Goal: Transaction & Acquisition: Purchase product/service

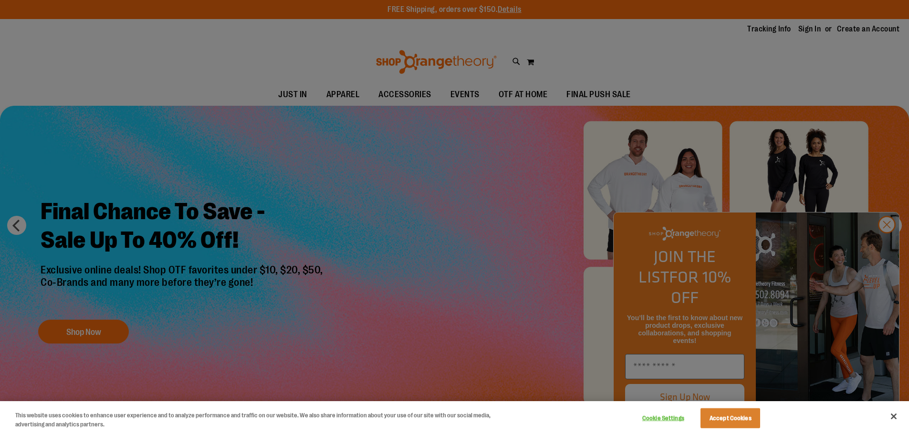
type input "**********"
click at [740, 425] on button "Accept Cookies" at bounding box center [730, 419] width 60 height 20
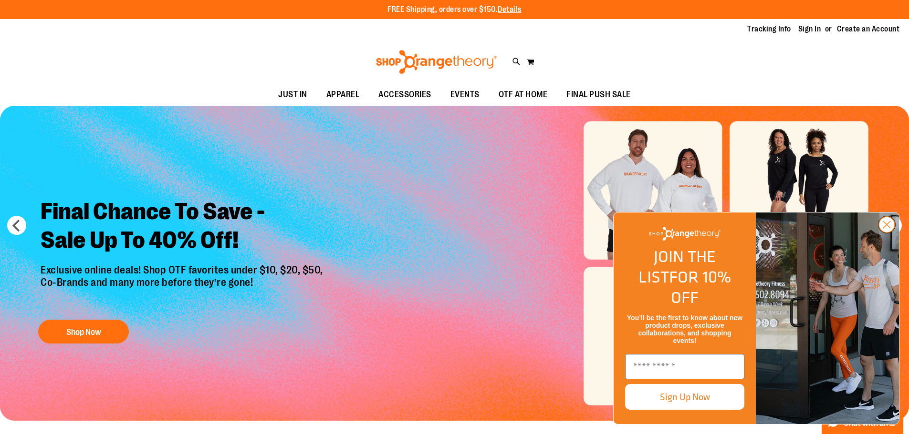
click at [884, 233] on circle "Close dialog" at bounding box center [886, 225] width 16 height 16
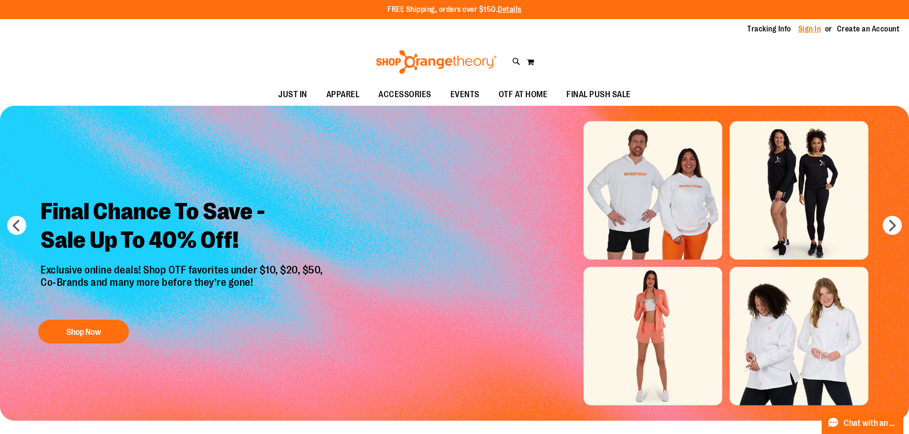
click at [813, 25] on link "Sign In" at bounding box center [809, 29] width 23 height 10
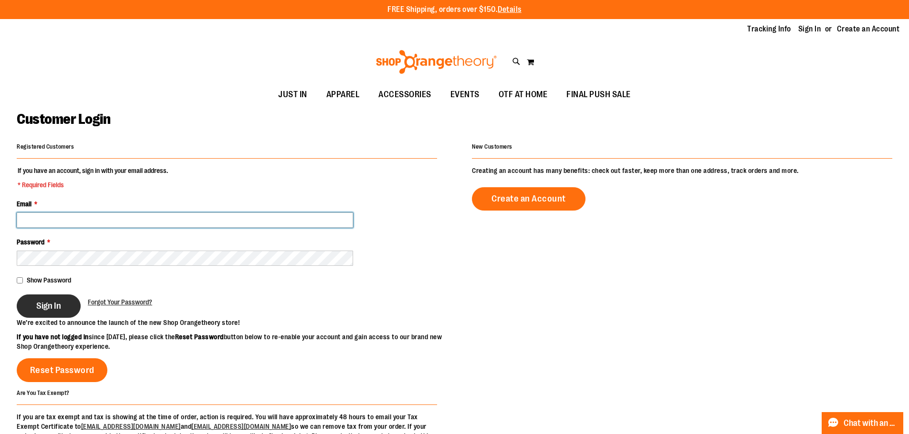
type input "**********"
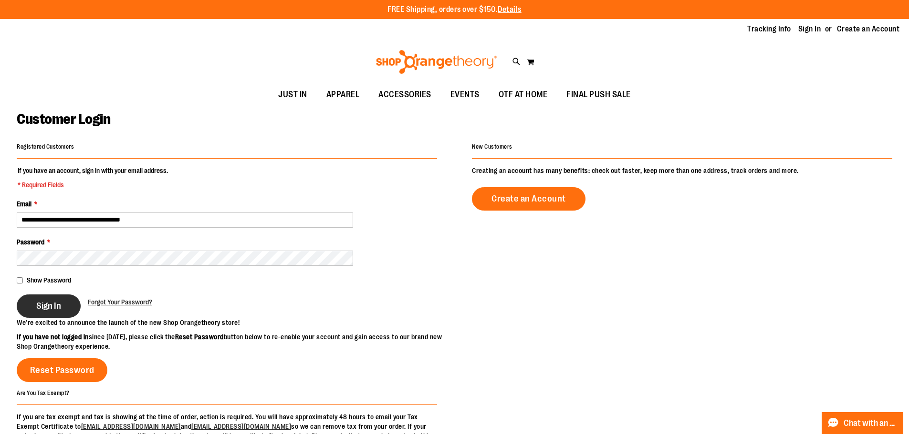
type input "**********"
click at [62, 302] on button "Sign In" at bounding box center [49, 306] width 64 height 23
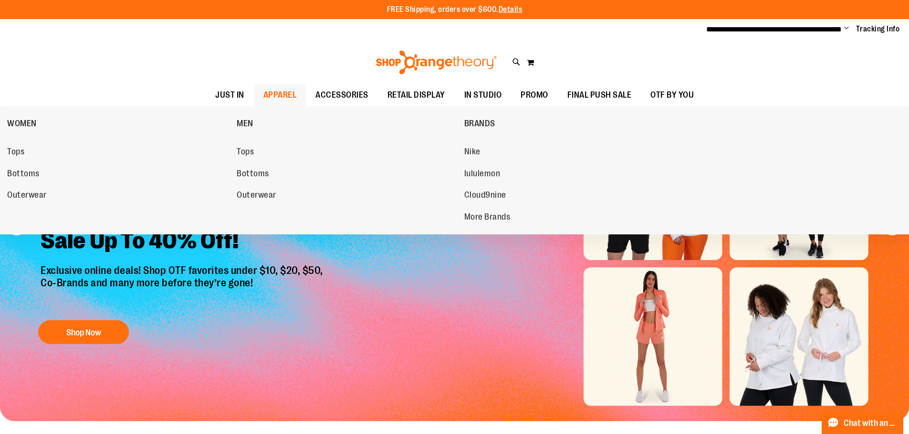
type input "**********"
click at [289, 93] on span "APPAREL" at bounding box center [279, 94] width 33 height 21
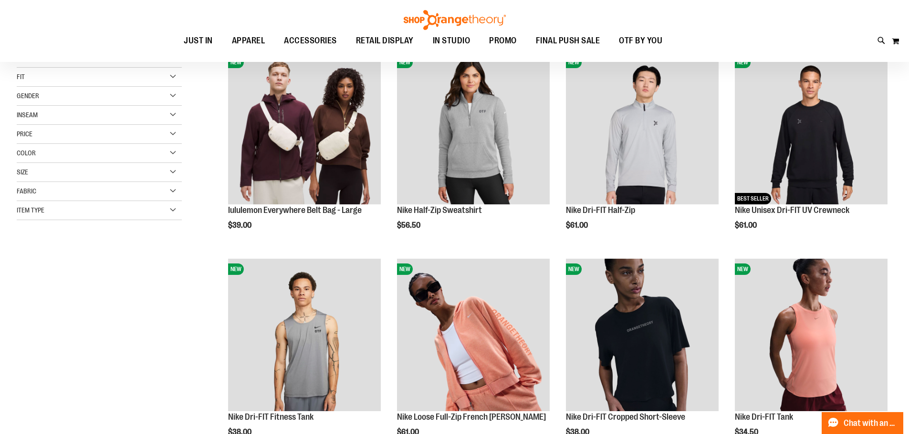
scroll to position [143, 0]
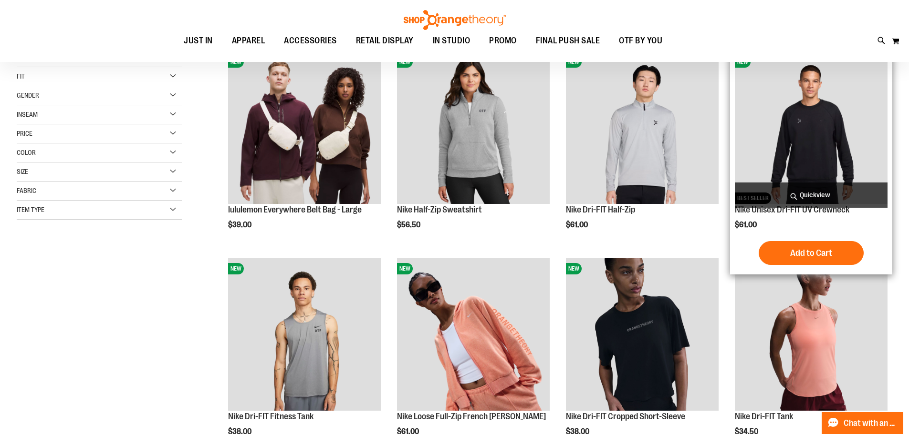
type input "**********"
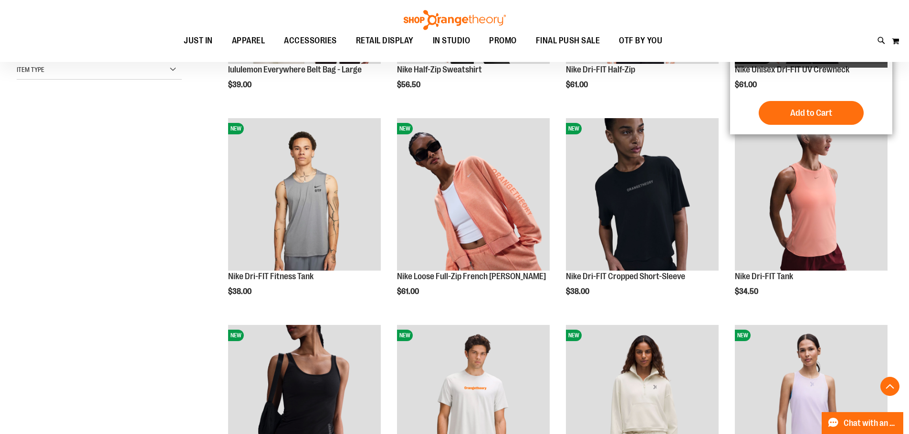
scroll to position [286, 0]
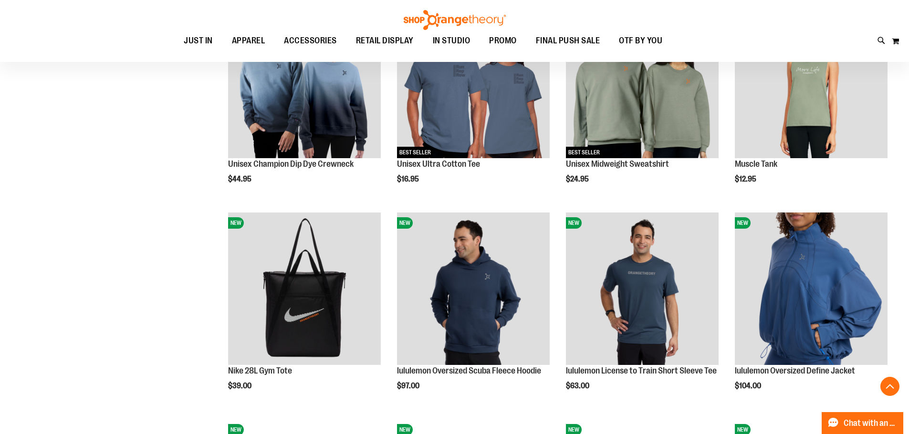
scroll to position [906, 0]
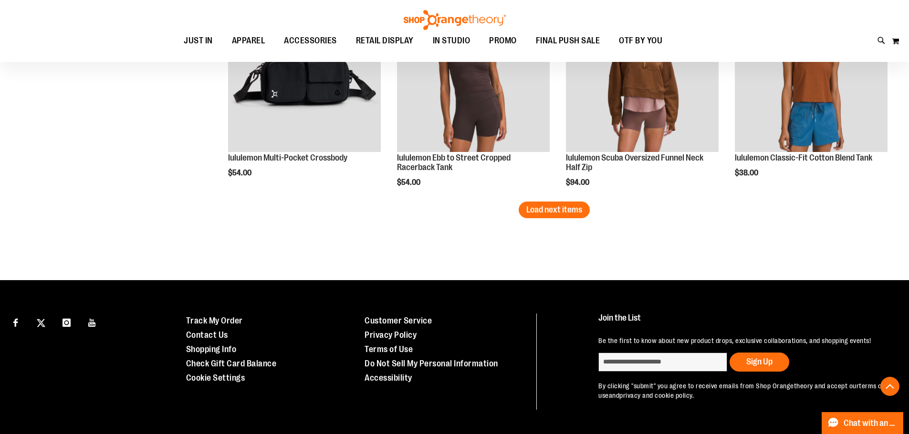
scroll to position [1859, 0]
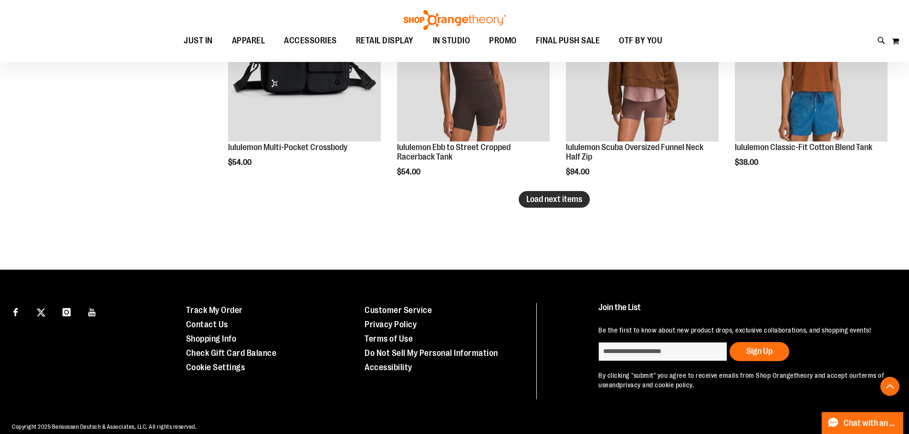
click at [532, 202] on span "Load next items" at bounding box center [554, 200] width 56 height 10
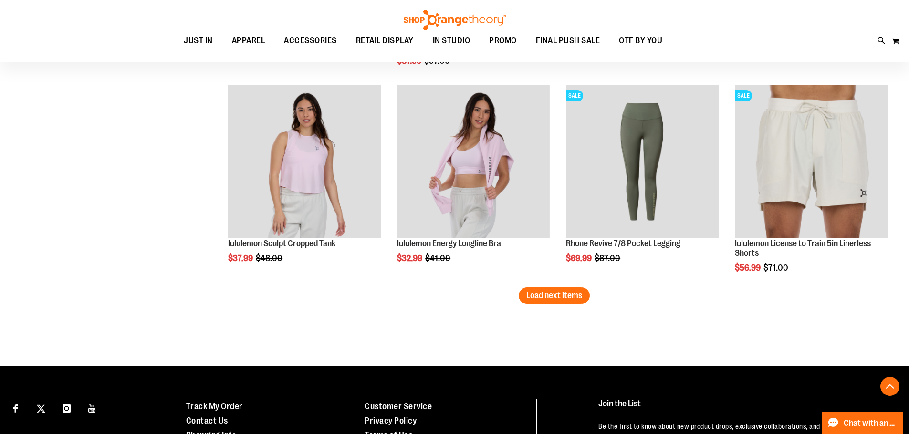
scroll to position [2384, 0]
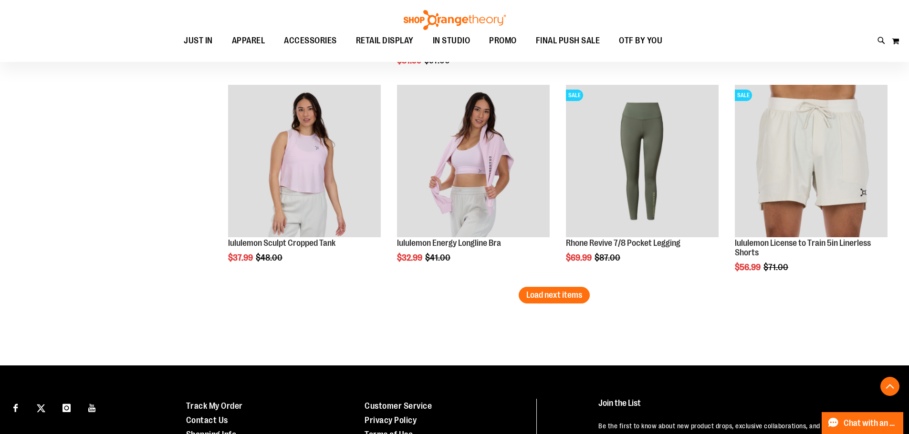
click at [557, 295] on span "Load next items" at bounding box center [554, 295] width 56 height 10
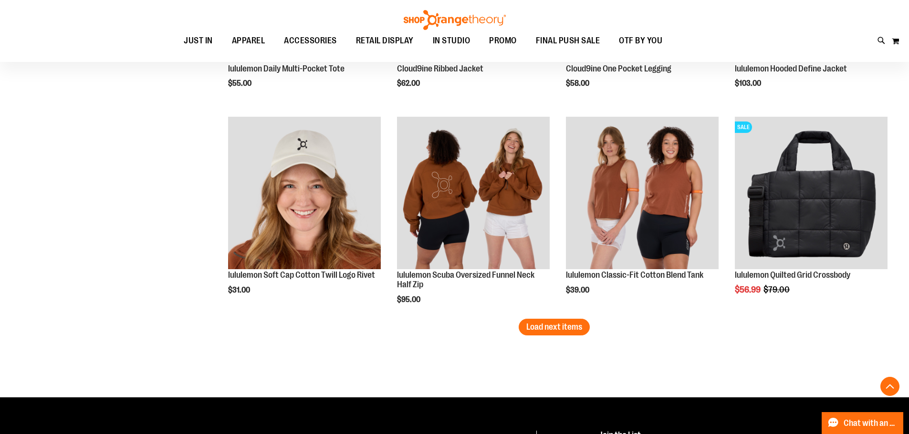
scroll to position [3004, 0]
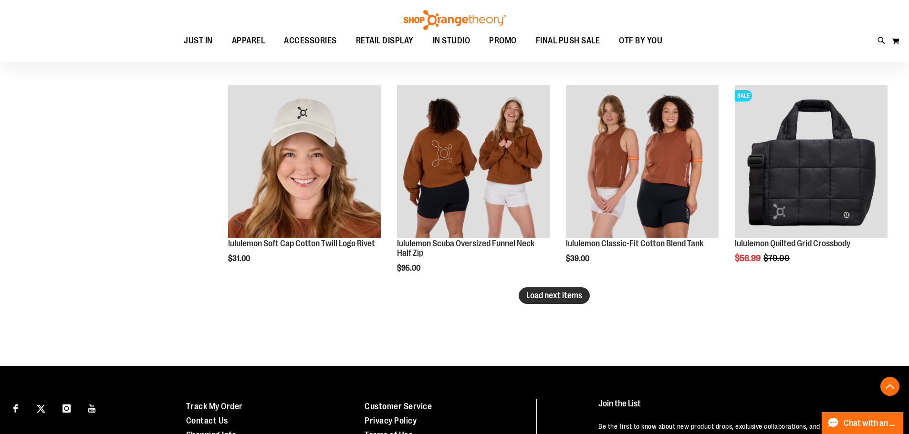
click at [548, 294] on span "Load next items" at bounding box center [554, 296] width 56 height 10
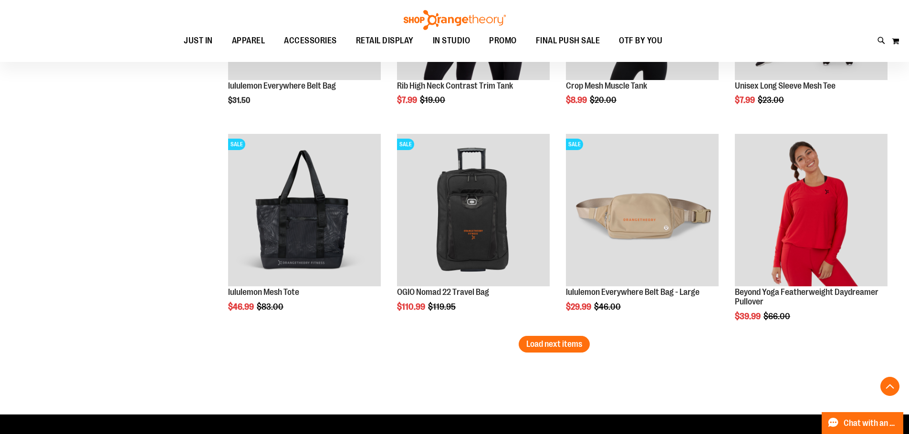
scroll to position [3576, 0]
click at [538, 346] on span "Load next items" at bounding box center [554, 344] width 56 height 10
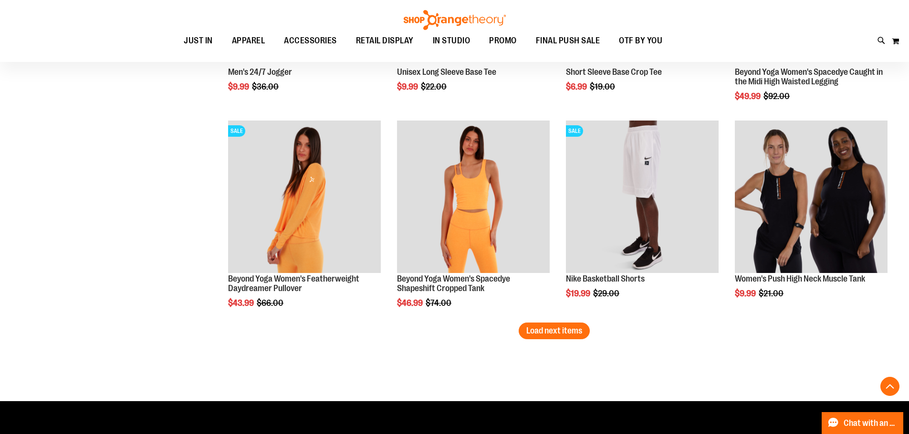
scroll to position [4244, 0]
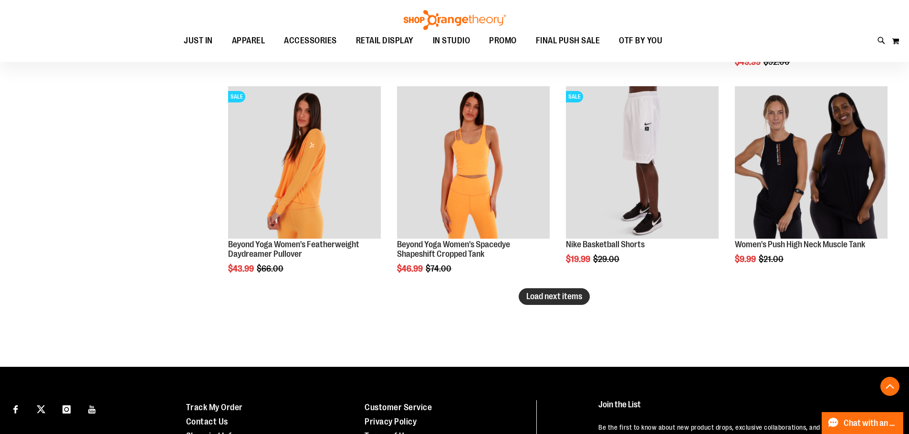
click at [535, 298] on span "Load next items" at bounding box center [554, 297] width 56 height 10
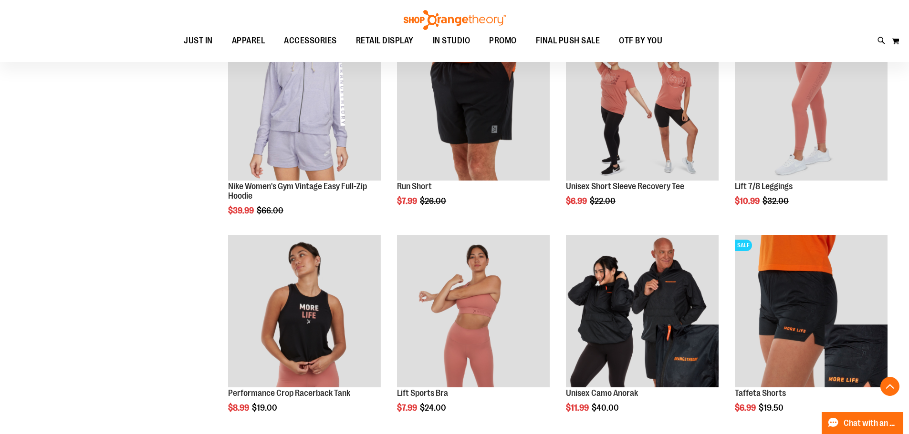
scroll to position [4816, 0]
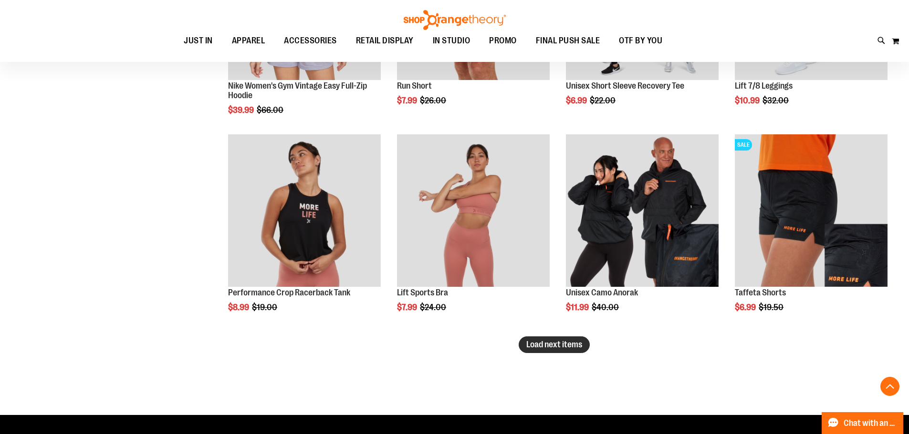
click at [535, 341] on span "Load next items" at bounding box center [554, 345] width 56 height 10
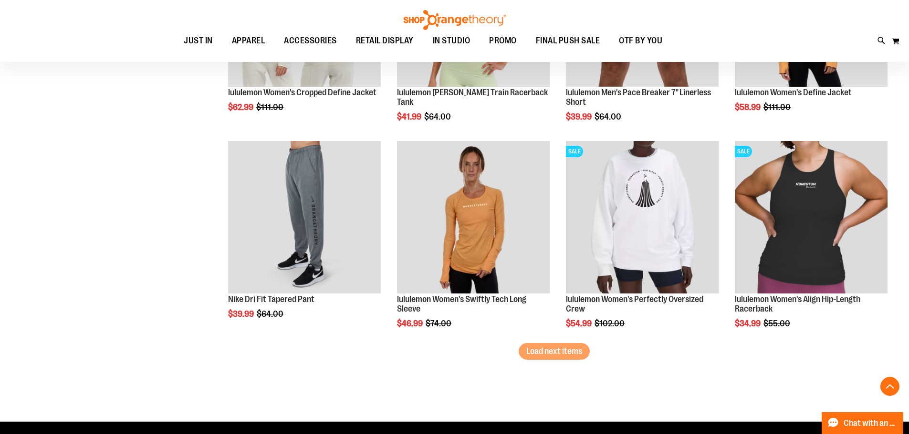
scroll to position [5436, 0]
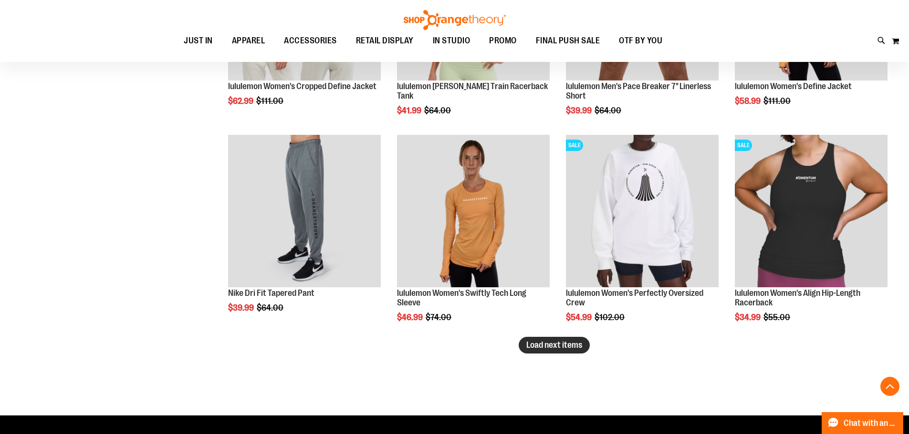
click at [575, 344] on span "Load next items" at bounding box center [554, 346] width 56 height 10
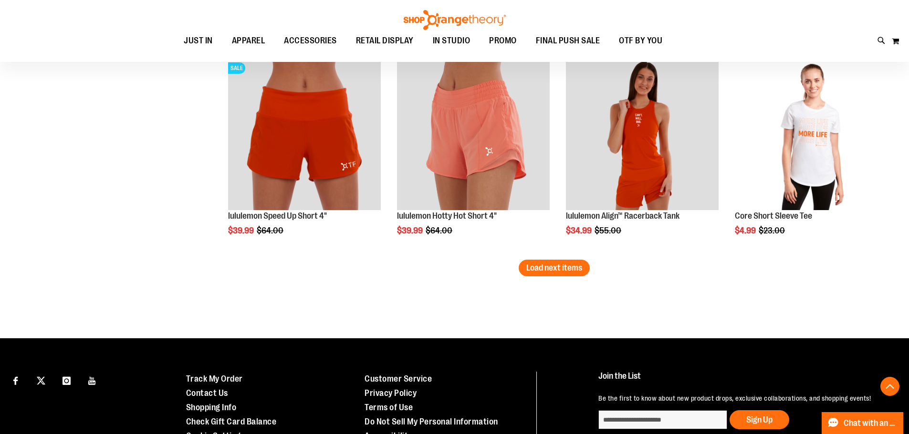
scroll to position [6152, 0]
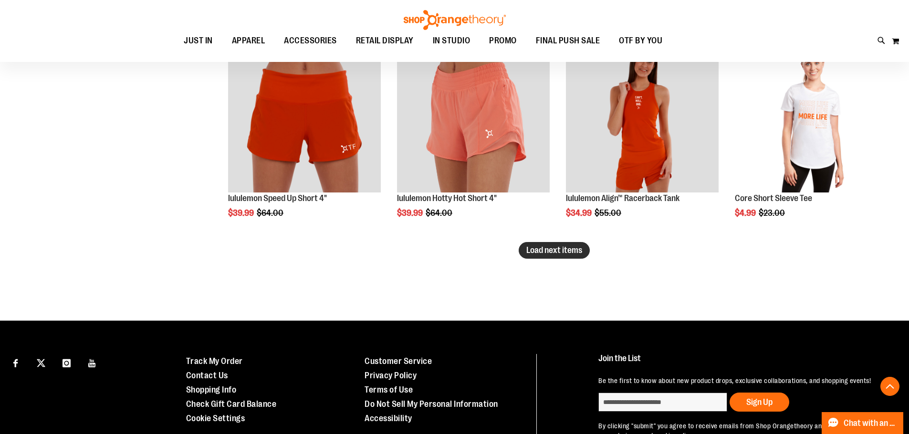
click at [533, 250] on span "Load next items" at bounding box center [554, 251] width 56 height 10
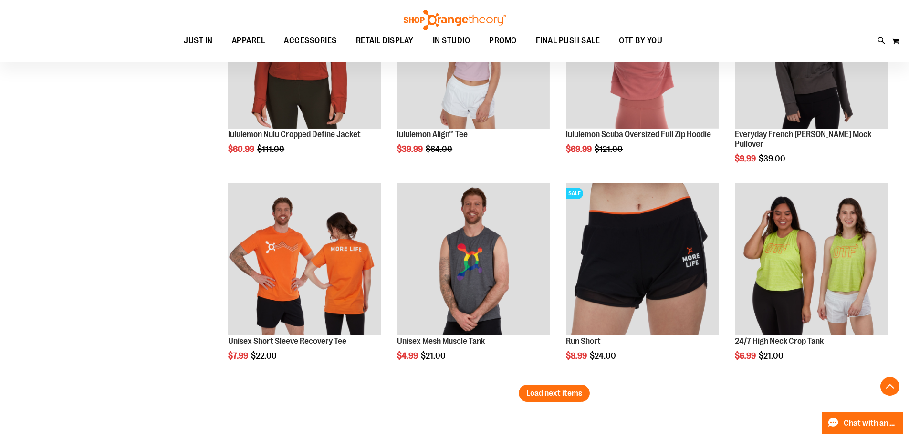
scroll to position [6629, 0]
click at [547, 396] on span "Load next items" at bounding box center [554, 394] width 56 height 10
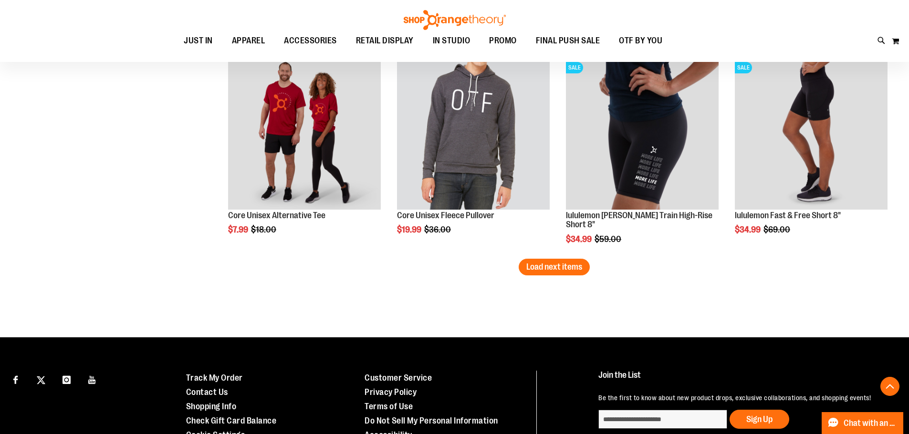
scroll to position [7392, 0]
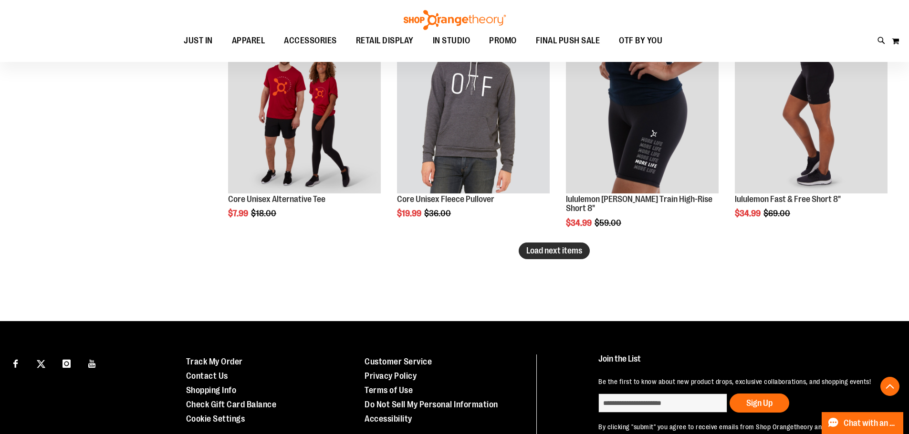
click at [532, 256] on span "Load next items" at bounding box center [554, 251] width 56 height 10
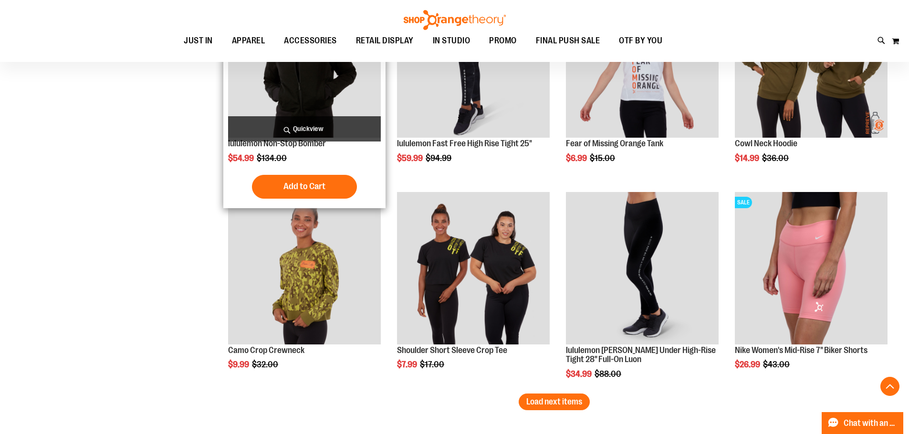
scroll to position [7773, 0]
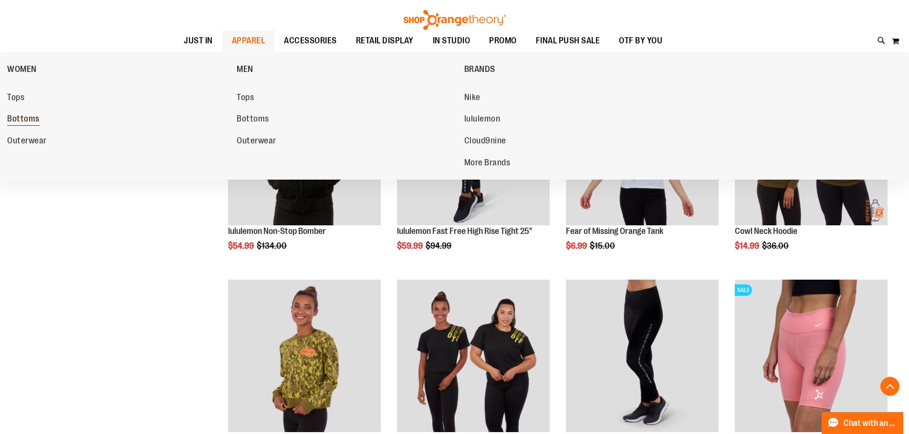
click at [33, 119] on span "Bottoms" at bounding box center [23, 120] width 32 height 12
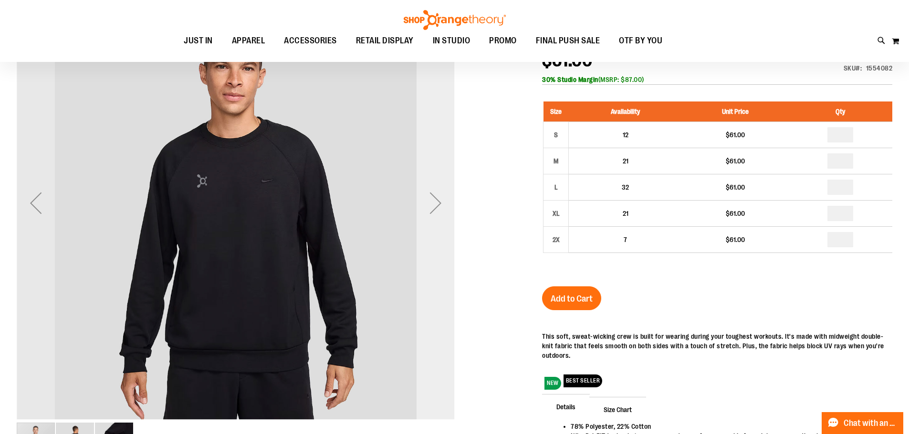
scroll to position [190, 0]
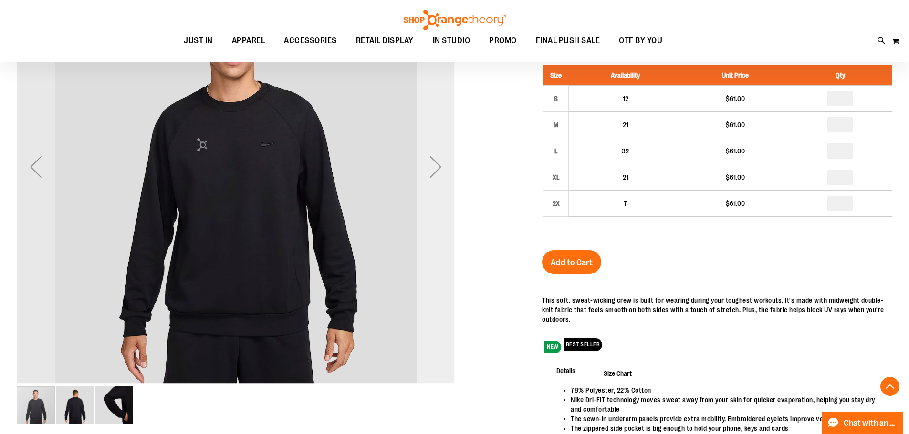
type input "**********"
click at [437, 168] on div "Next" at bounding box center [435, 167] width 38 height 38
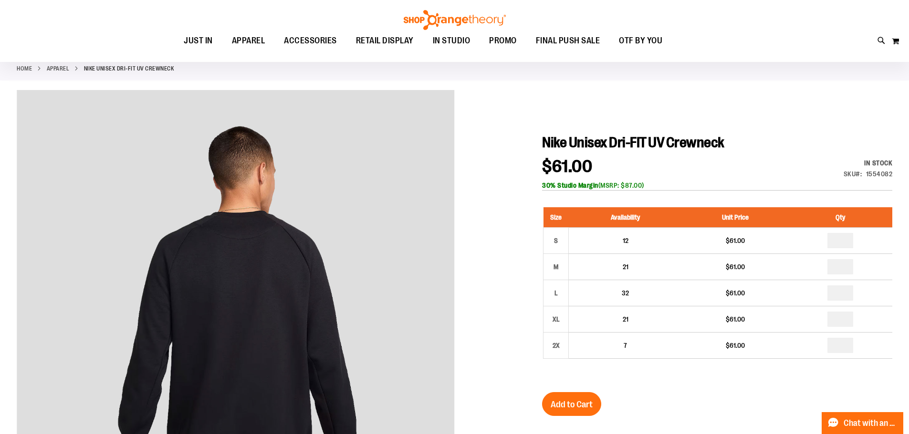
scroll to position [47, 0]
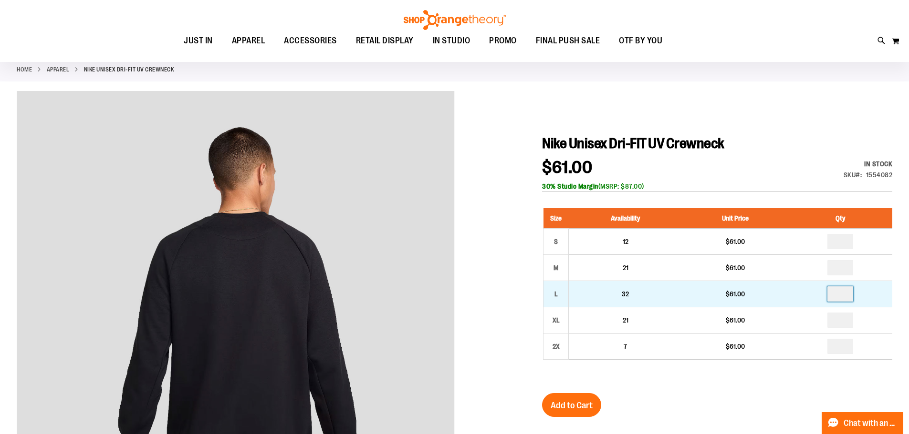
drag, startPoint x: 847, startPoint y: 293, endPoint x: 815, endPoint y: 299, distance: 32.0
click at [825, 298] on td at bounding box center [839, 294] width 103 height 26
type input "*"
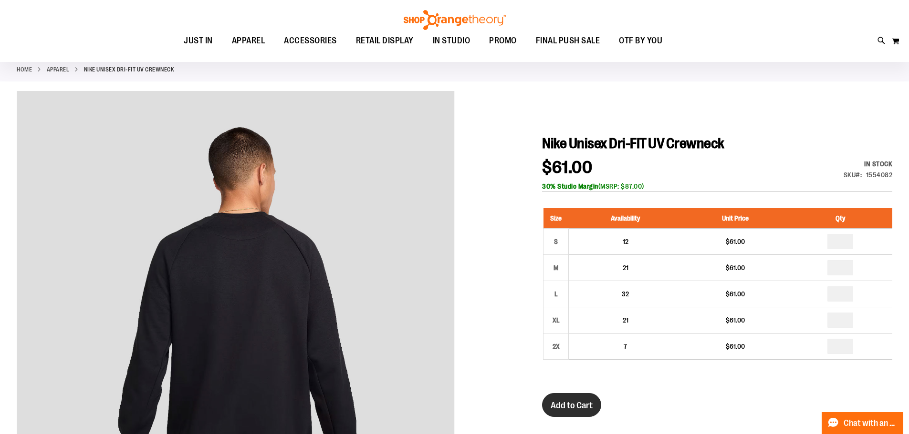
click at [575, 403] on span "Add to Cart" at bounding box center [571, 406] width 42 height 10
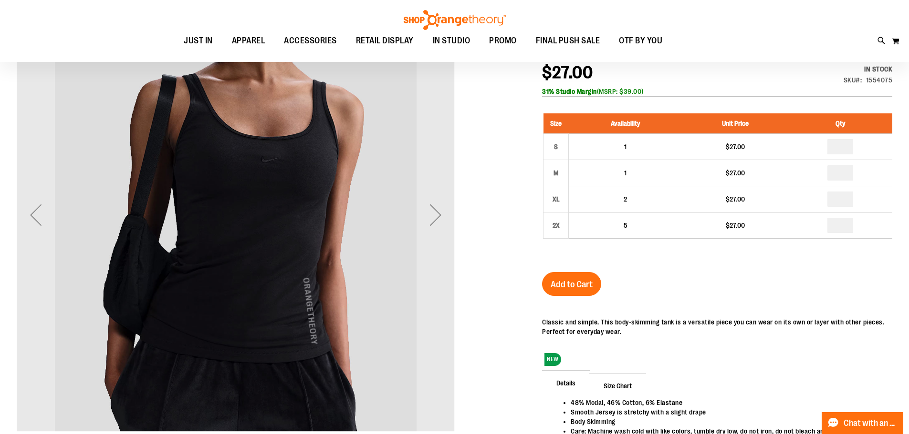
scroll to position [143, 0]
type input "**********"
click at [435, 209] on div "Next" at bounding box center [435, 215] width 38 height 38
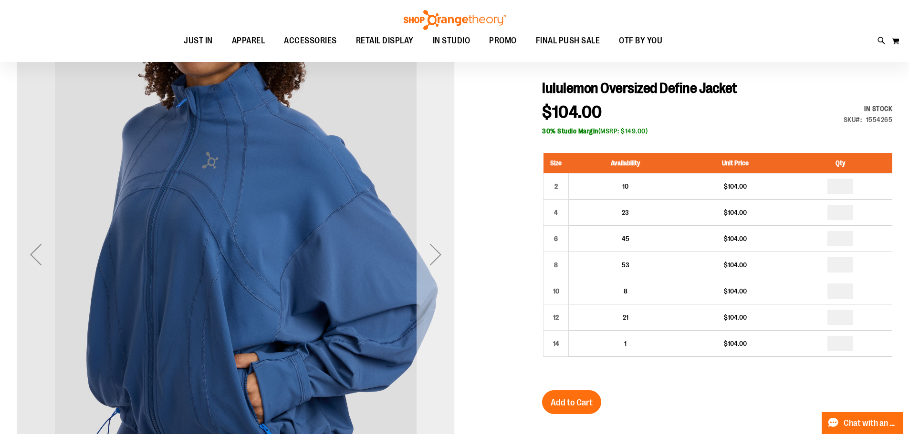
scroll to position [47, 0]
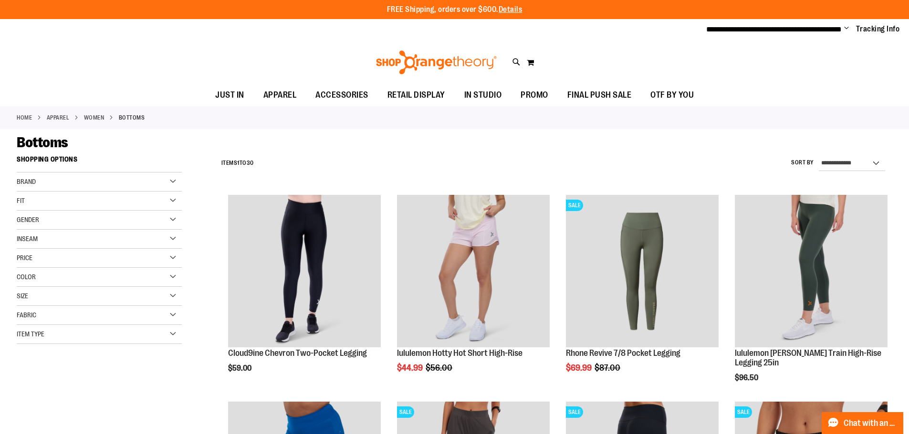
type input "**********"
click at [149, 179] on div "Brand" at bounding box center [99, 182] width 165 height 19
click at [21, 210] on link "lululemon" at bounding box center [93, 212] width 158 height 10
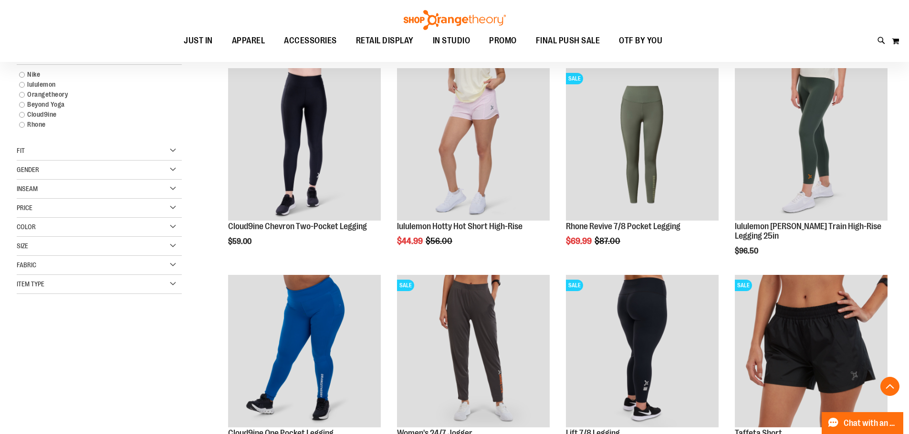
scroll to position [103, 0]
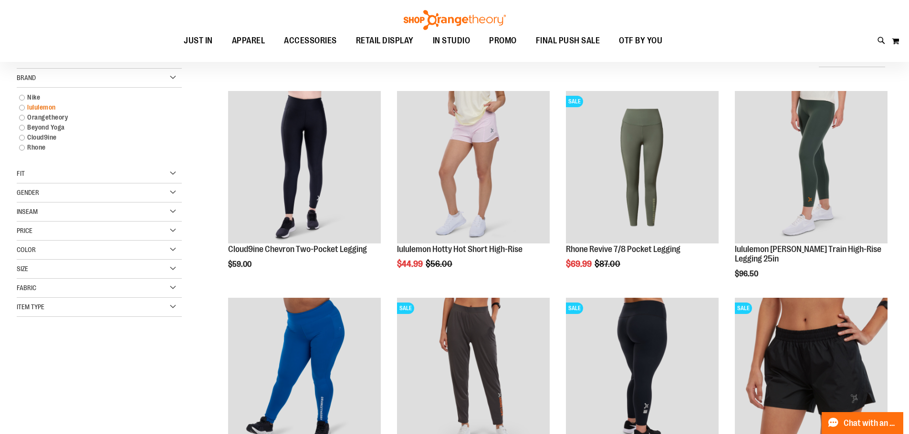
click at [23, 109] on link "lululemon" at bounding box center [93, 108] width 158 height 10
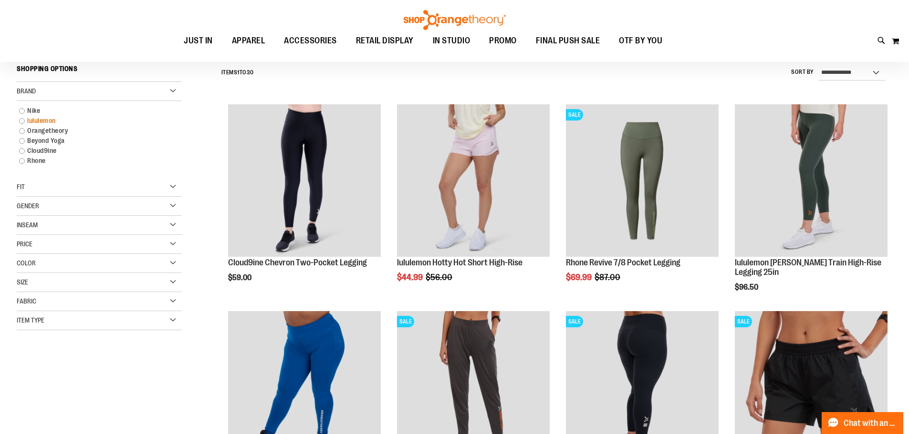
scroll to position [89, 0]
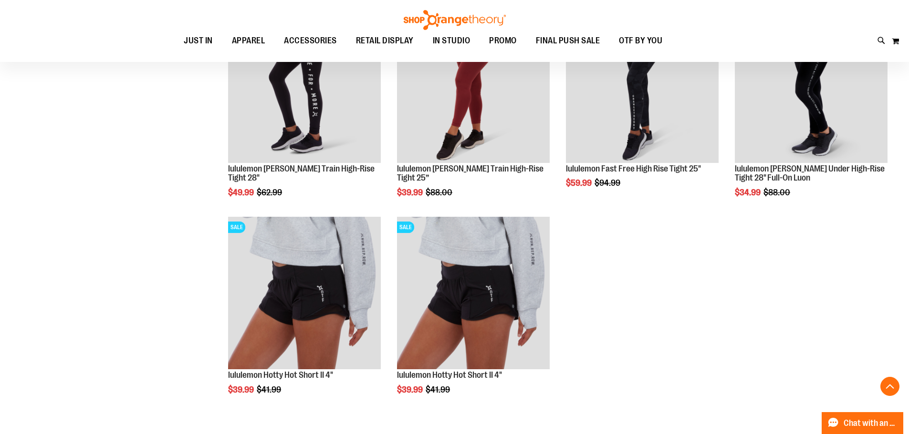
scroll to position [613, 0]
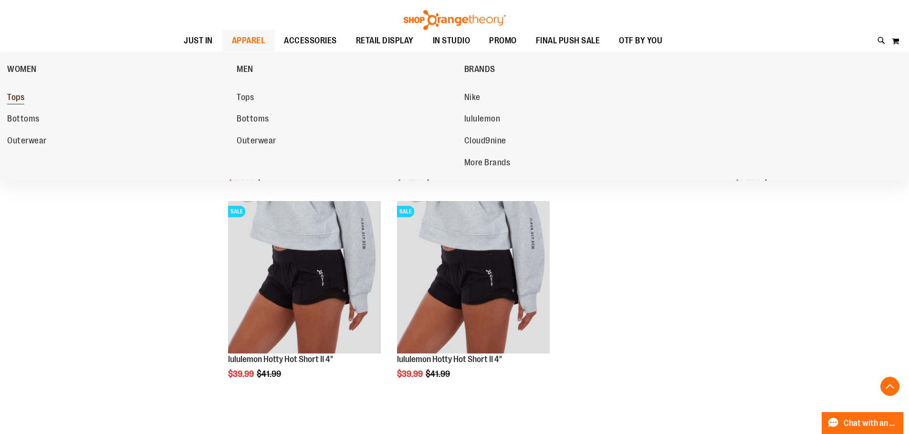
click at [10, 96] on span "Tops" at bounding box center [15, 99] width 17 height 12
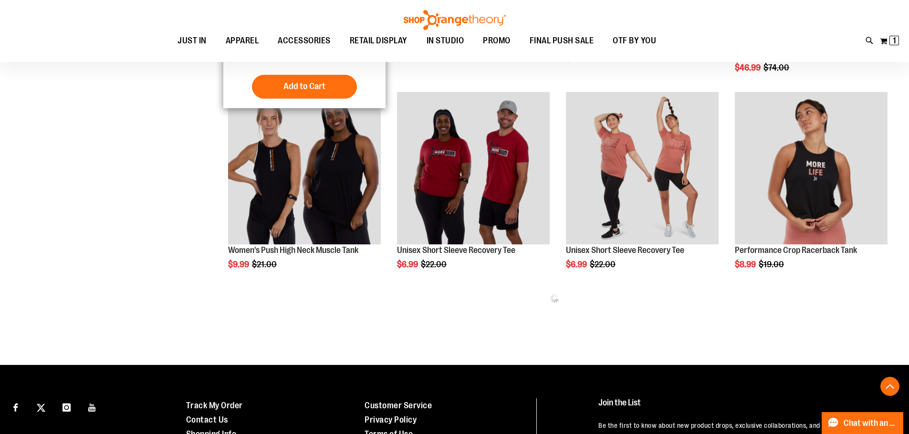
scroll to position [524, 0]
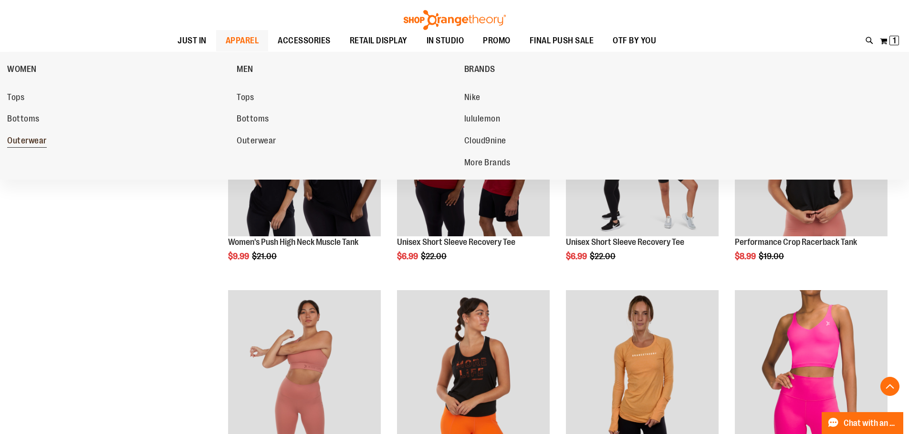
type input "**********"
click at [35, 142] on span "Outerwear" at bounding box center [27, 142] width 40 height 12
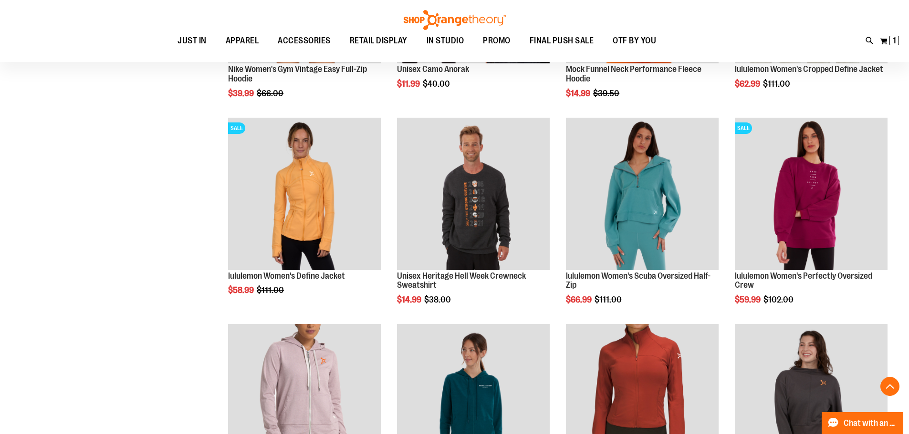
scroll to position [715, 0]
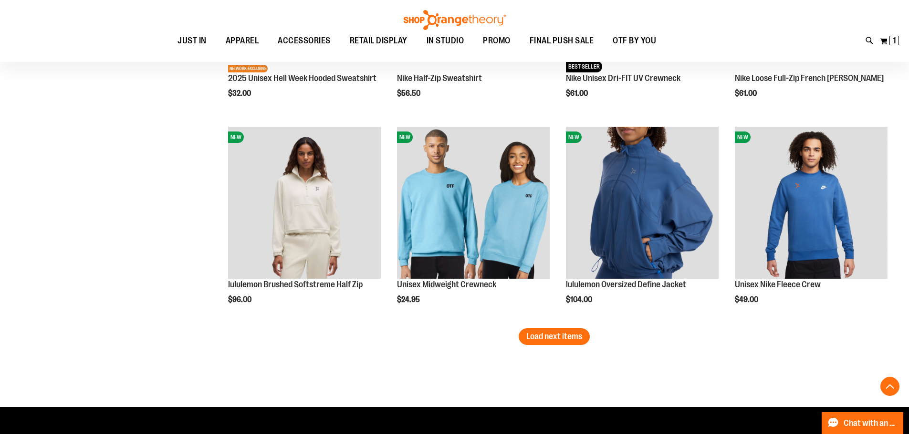
scroll to position [1716, 0]
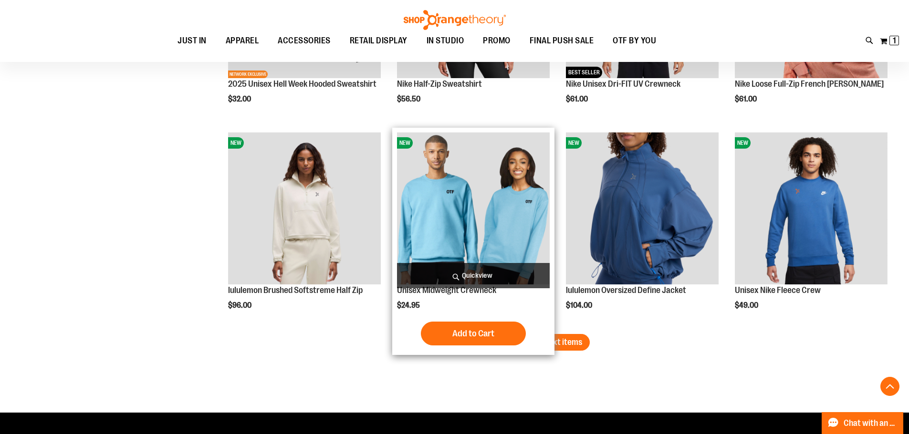
type input "**********"
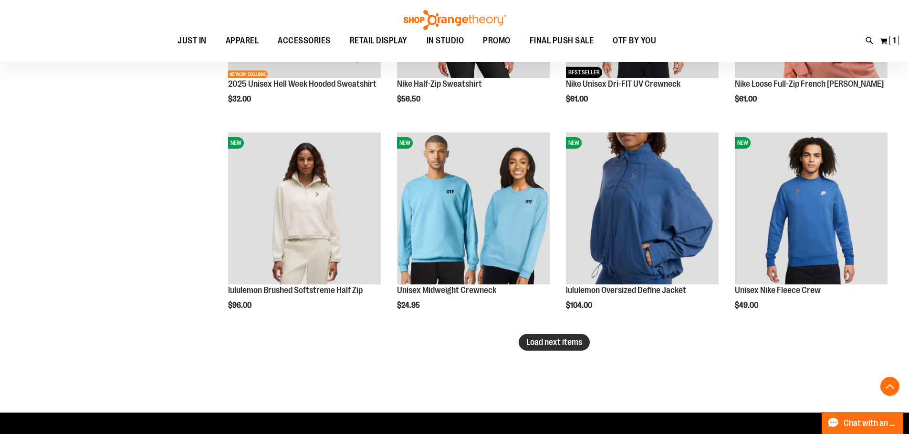
click at [524, 341] on button "Load next items" at bounding box center [553, 342] width 71 height 17
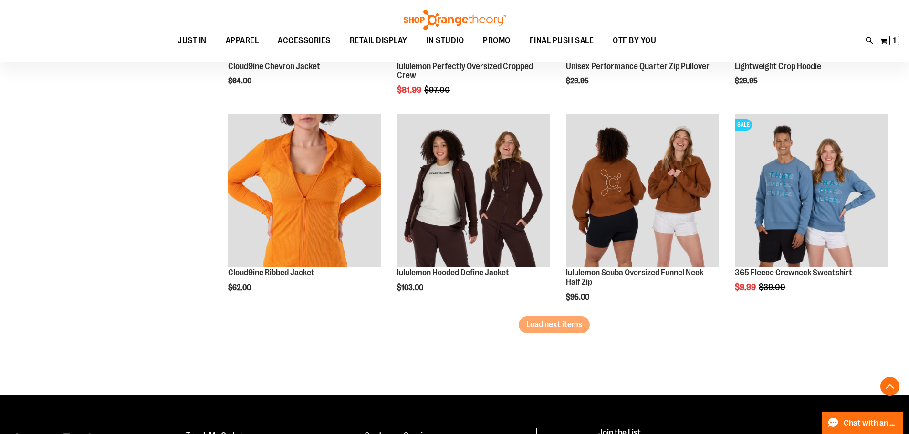
scroll to position [2384, 0]
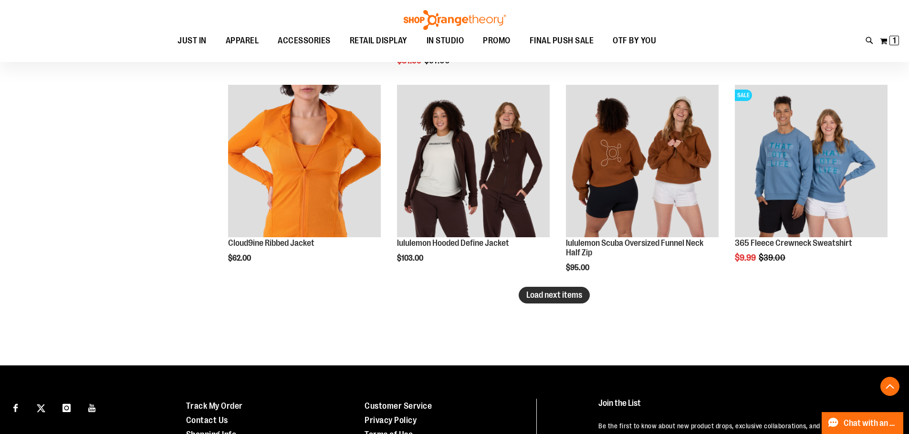
click at [541, 294] on span "Load next items" at bounding box center [554, 295] width 56 height 10
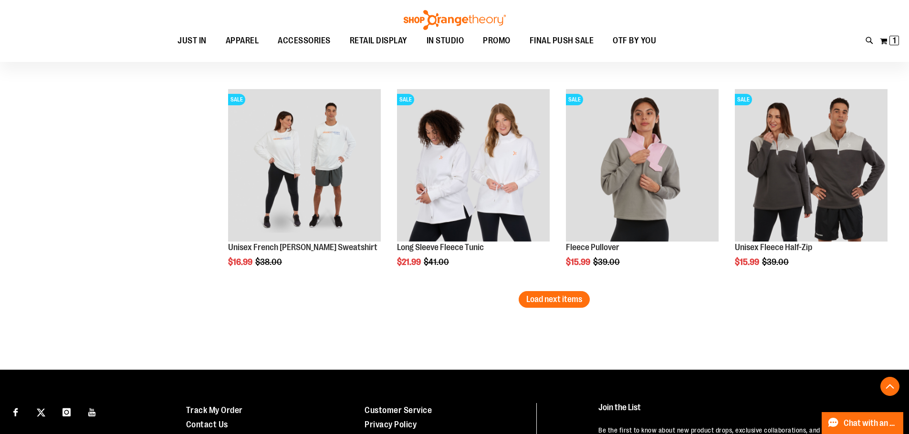
scroll to position [3004, 0]
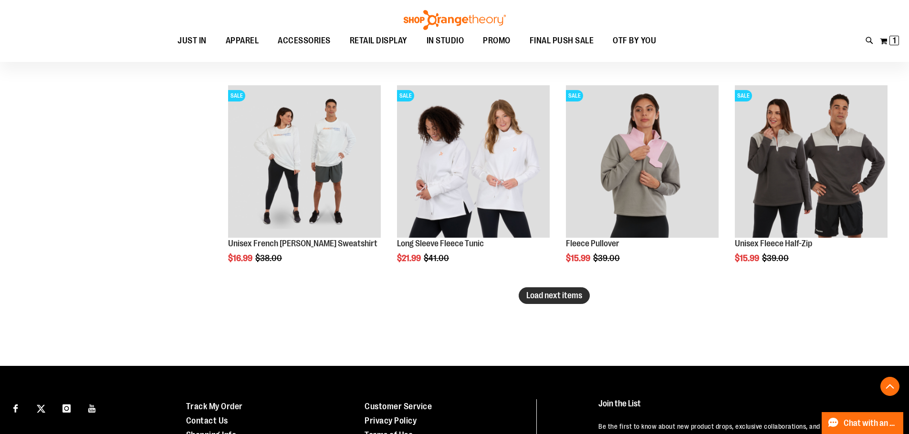
click at [573, 299] on span "Load next items" at bounding box center [554, 296] width 56 height 10
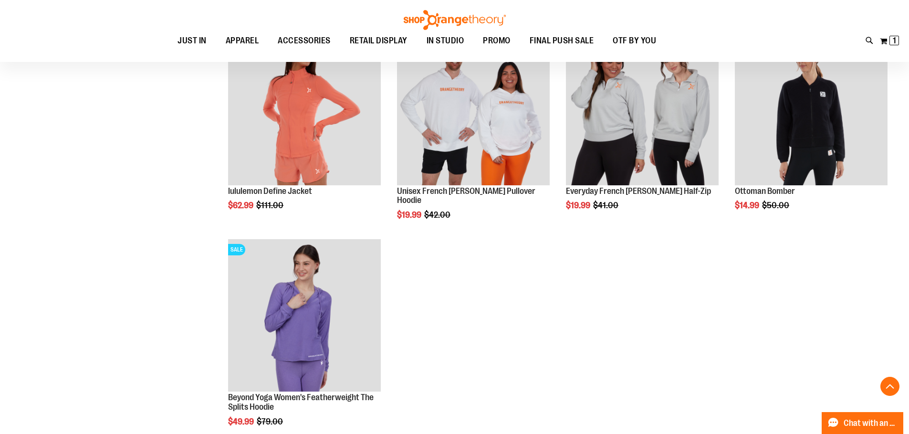
scroll to position [3481, 0]
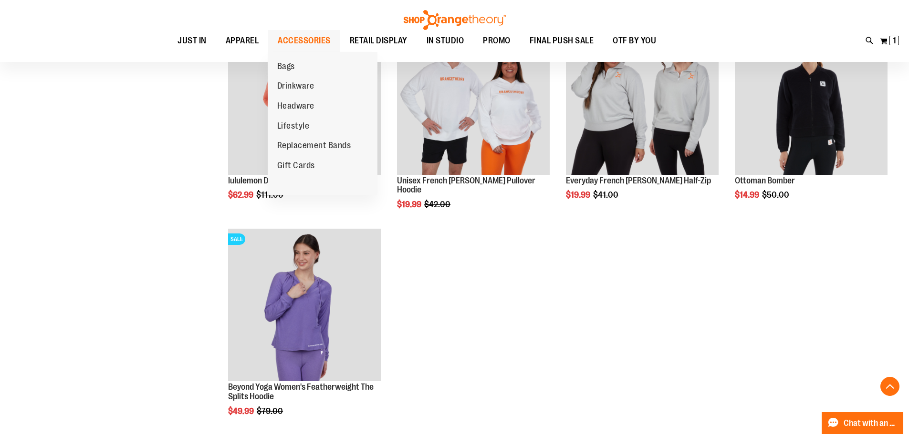
click at [323, 36] on span "ACCESSORIES" at bounding box center [304, 40] width 53 height 21
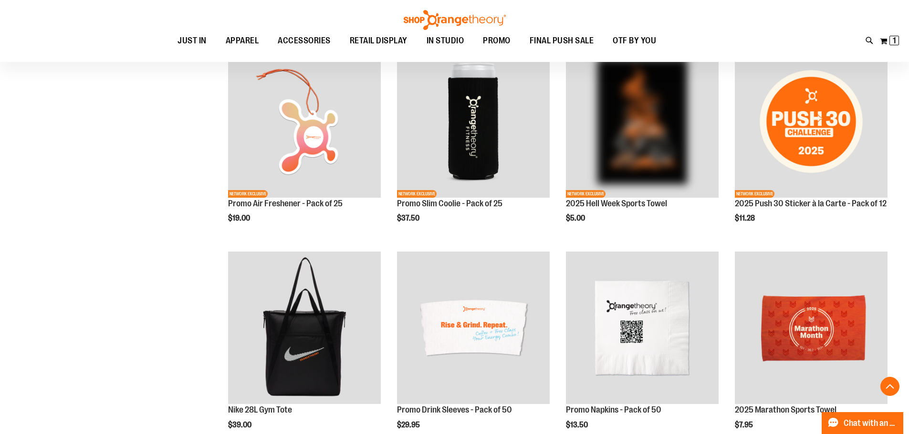
scroll to position [572, 0]
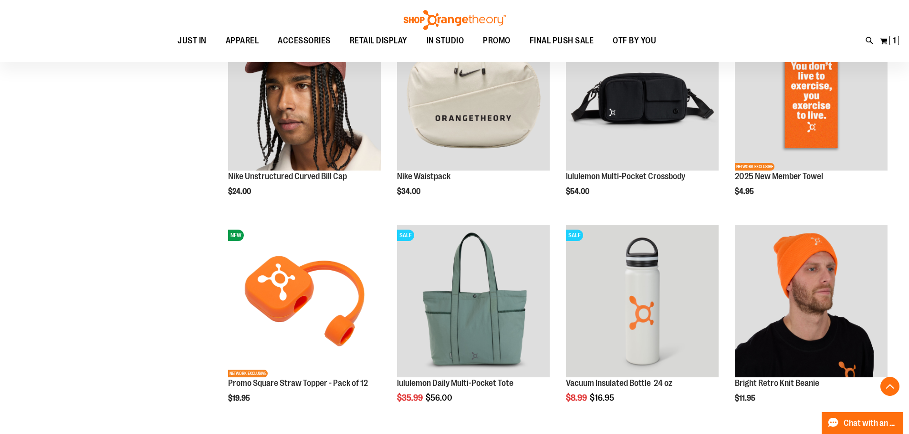
scroll to position [1239, 0]
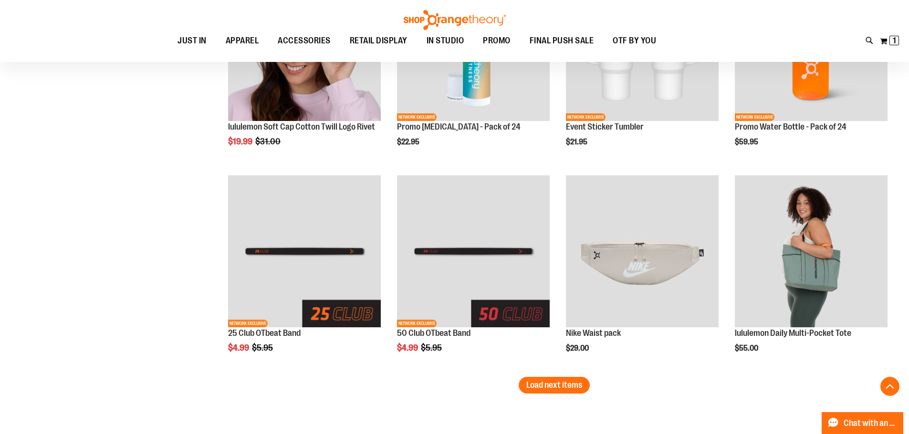
scroll to position [1764, 0]
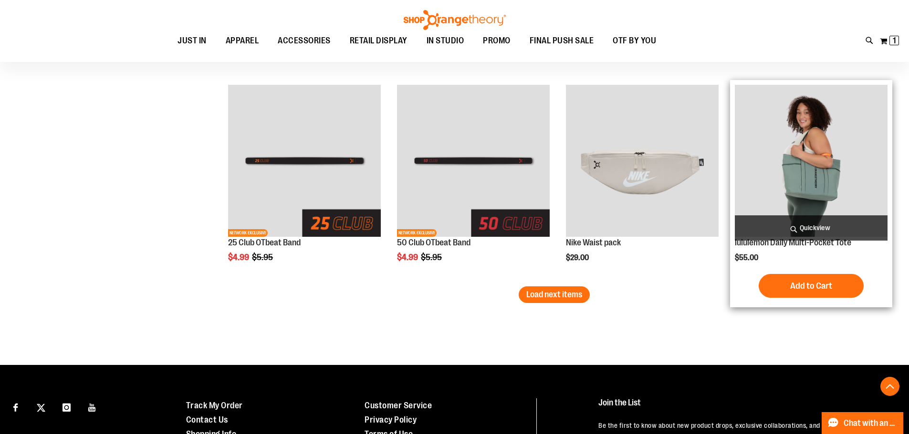
type input "**********"
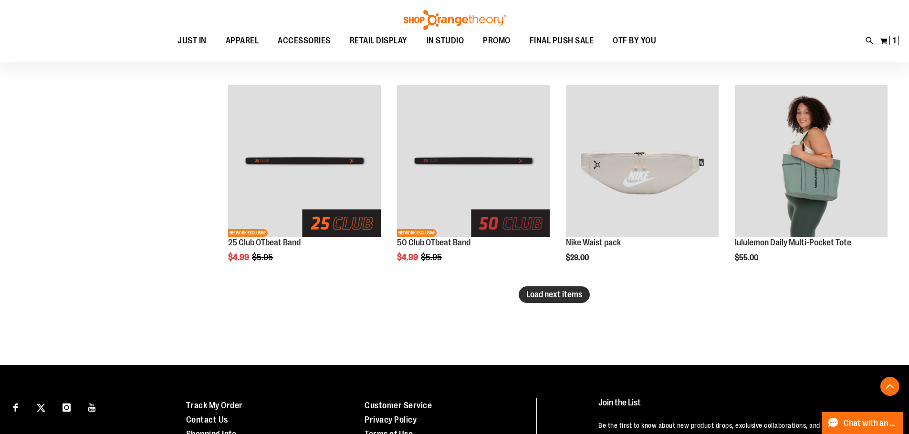
click at [526, 298] on span "Load next items" at bounding box center [554, 295] width 56 height 10
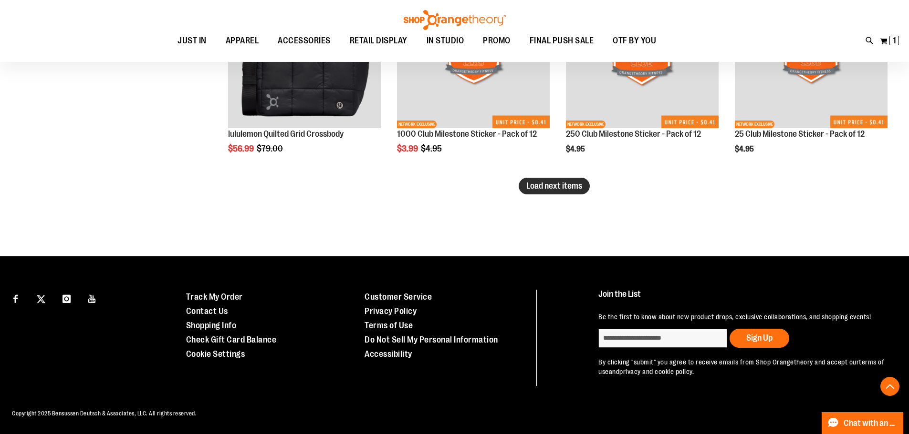
click at [554, 188] on span "Load next items" at bounding box center [554, 186] width 56 height 10
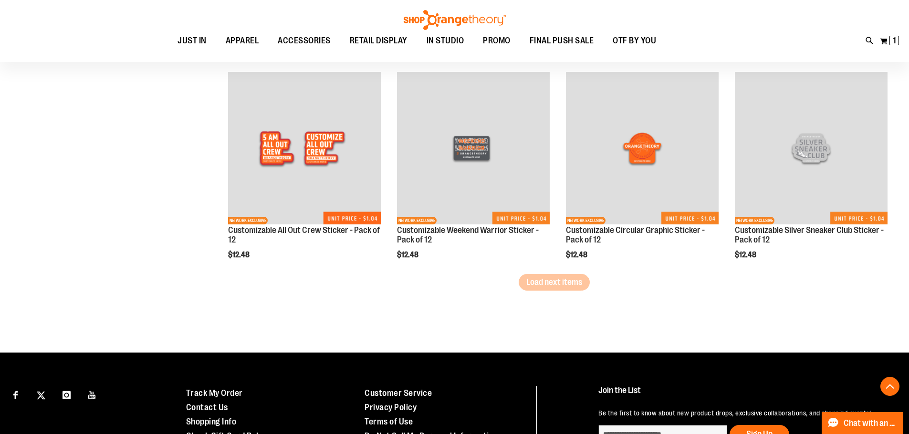
scroll to position [3018, 0]
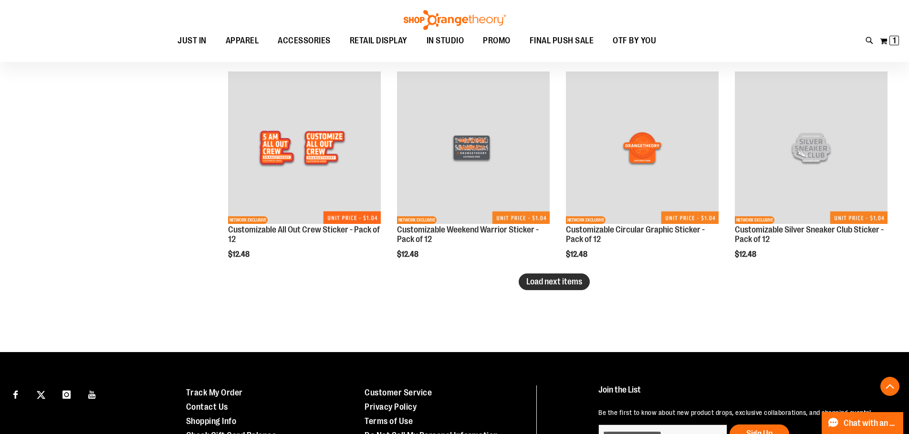
click at [563, 280] on span "Load next items" at bounding box center [554, 282] width 56 height 10
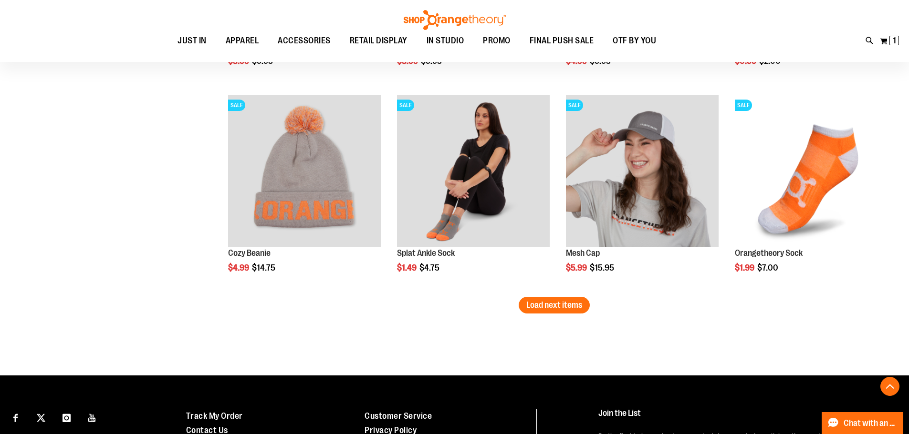
scroll to position [3733, 0]
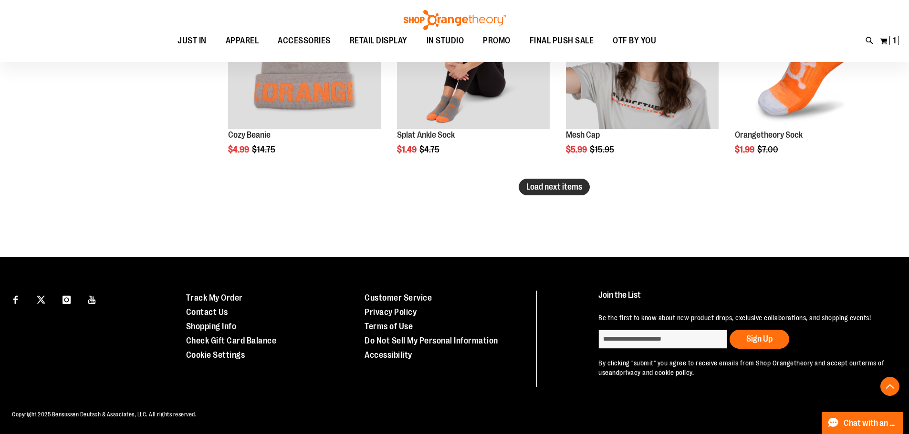
click at [576, 186] on span "Load next items" at bounding box center [554, 187] width 56 height 10
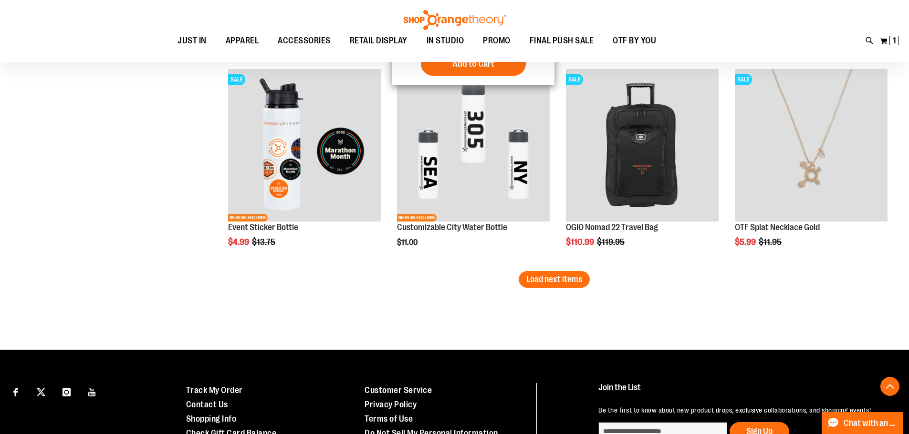
scroll to position [4306, 0]
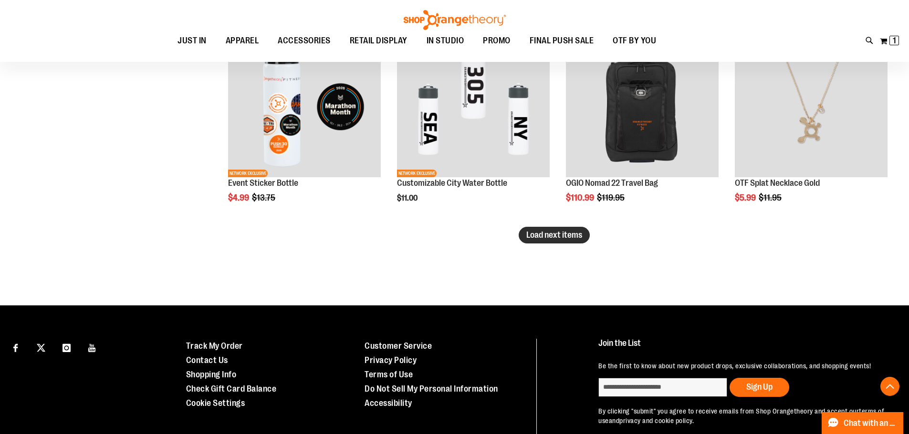
click at [545, 230] on span "Load next items" at bounding box center [554, 235] width 56 height 10
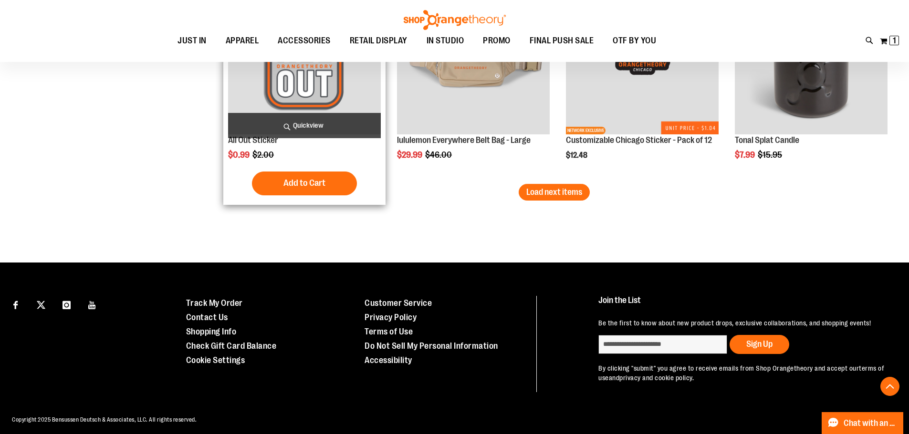
scroll to position [4973, 0]
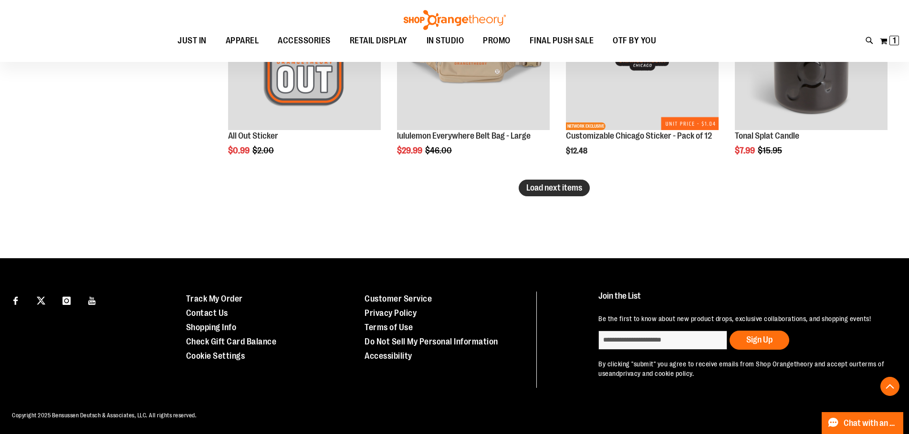
click at [585, 185] on button "Load next items" at bounding box center [553, 188] width 71 height 17
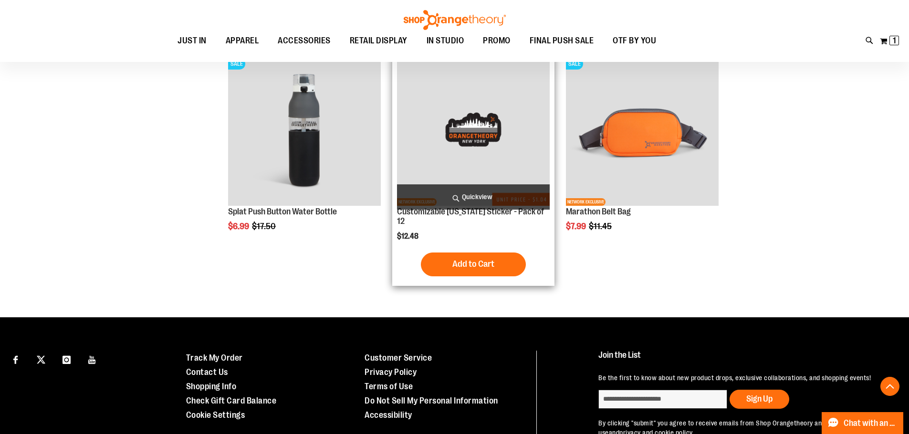
scroll to position [5579, 0]
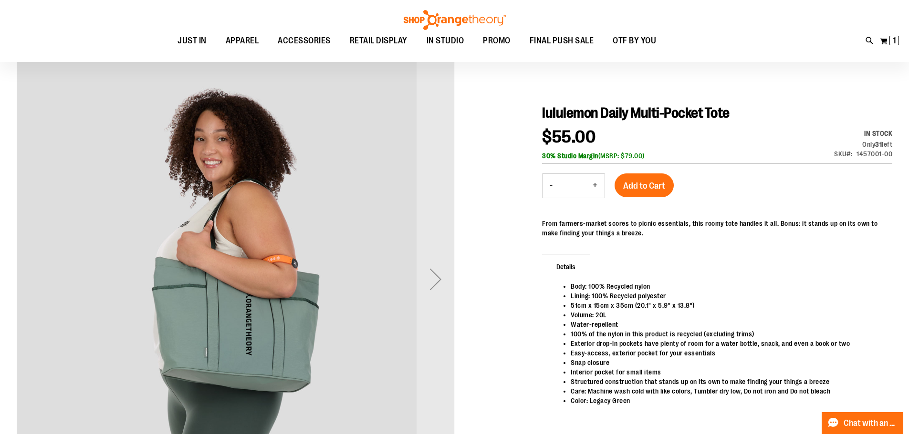
scroll to position [95, 0]
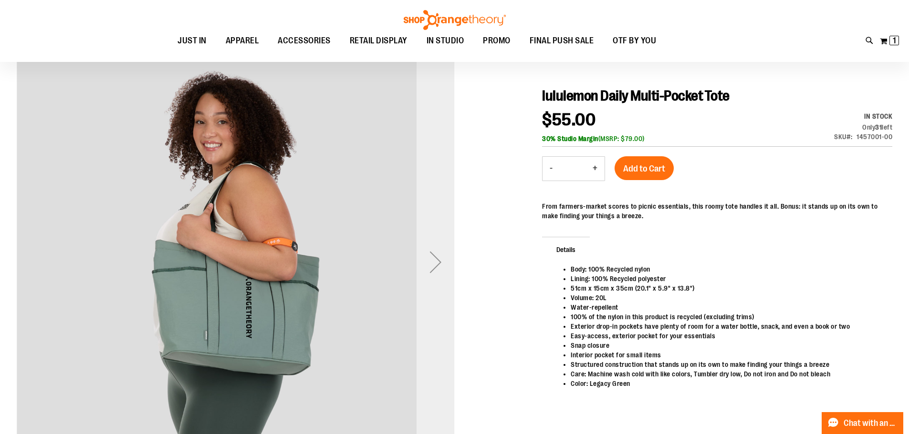
type input "**********"
click at [440, 265] on div "Next" at bounding box center [435, 262] width 38 height 38
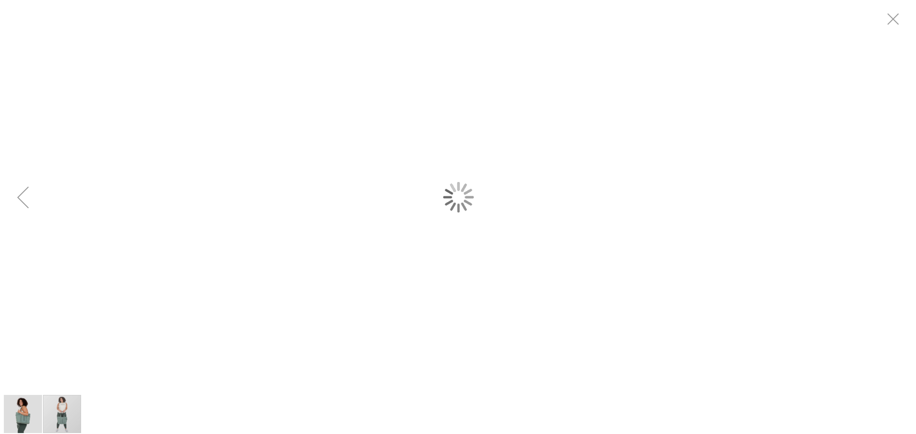
scroll to position [0, 0]
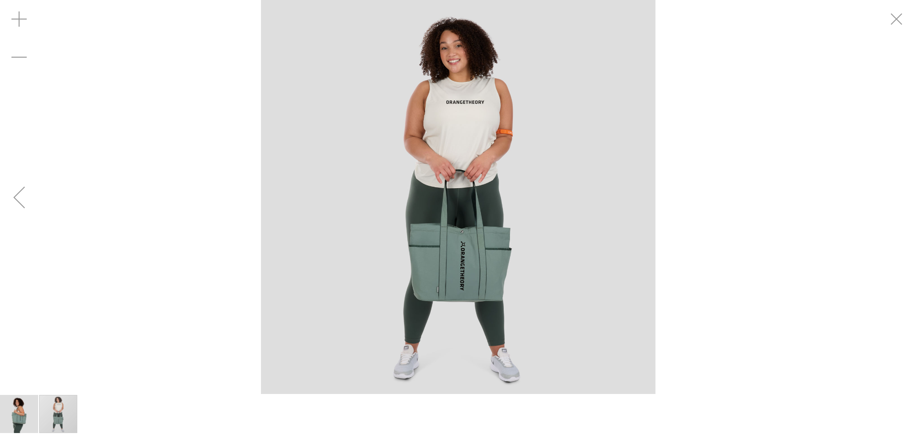
click at [59, 408] on div "carousel" at bounding box center [58, 414] width 38 height 38
click at [18, 205] on div "Previous" at bounding box center [19, 197] width 38 height 38
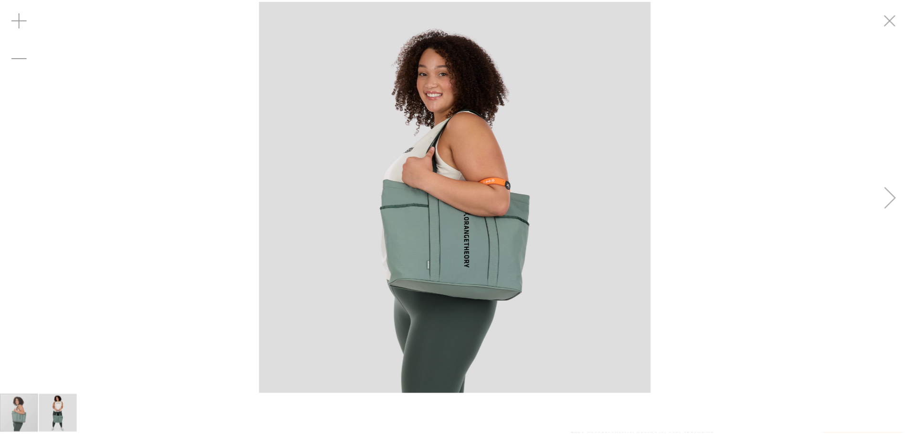
scroll to position [94, 0]
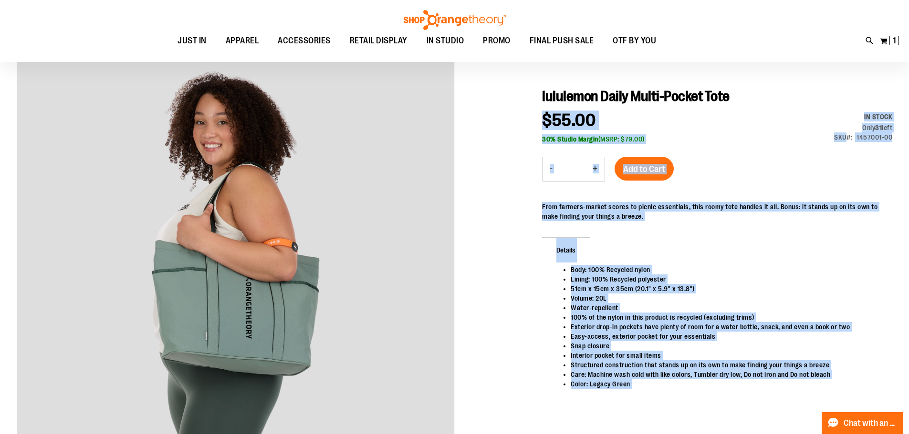
drag, startPoint x: 541, startPoint y: 94, endPoint x: 778, endPoint y: 96, distance: 237.0
click at [777, 96] on h1 "lululemon Daily Multi-Pocket Tote" at bounding box center [717, 96] width 350 height 17
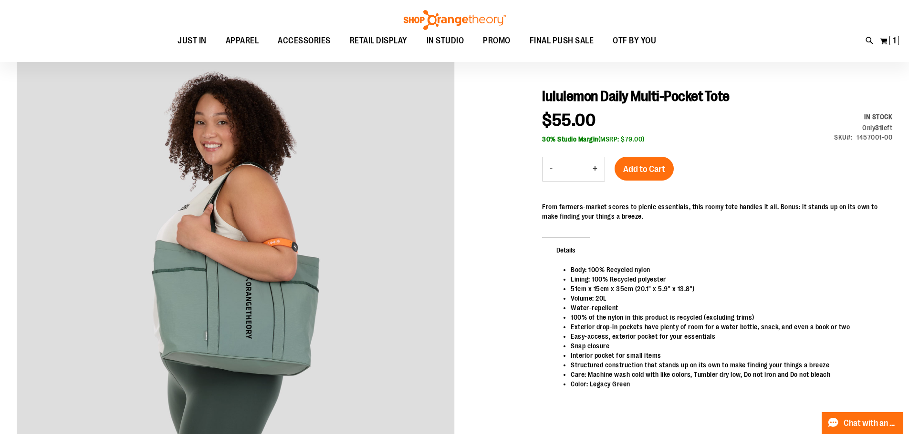
click at [543, 94] on span "lululemon Daily Multi-Pocket Tote" at bounding box center [635, 96] width 187 height 16
